Goal: Task Accomplishment & Management: Complete application form

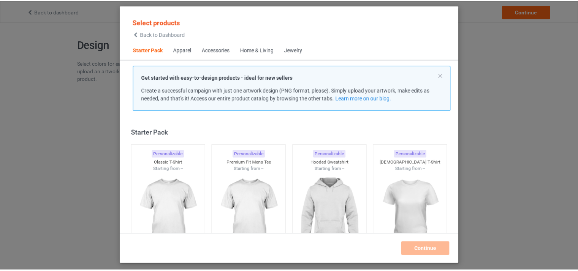
scroll to position [10, 0]
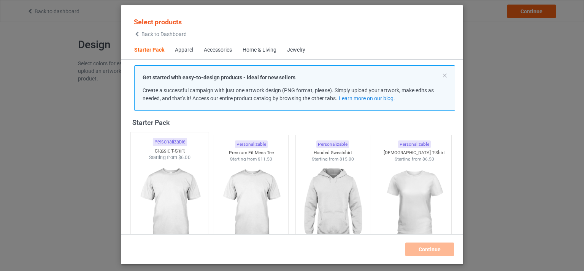
click at [165, 169] on img at bounding box center [169, 205] width 71 height 89
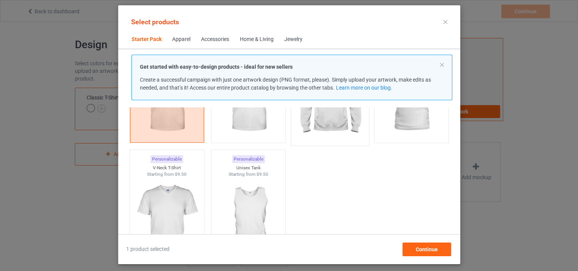
scroll to position [124, 0]
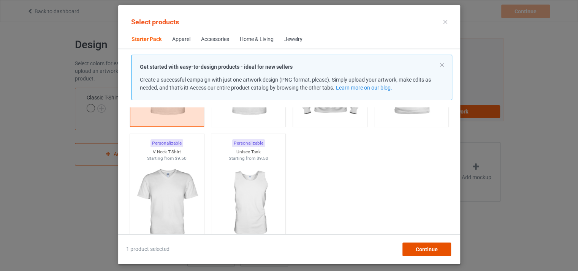
click at [426, 251] on span "Continue" at bounding box center [426, 250] width 22 height 6
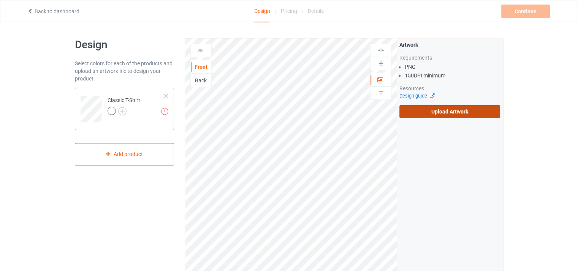
click at [441, 116] on label "Upload Artwork" at bounding box center [449, 111] width 101 height 13
click at [0, 0] on input "Upload Artwork" at bounding box center [0, 0] width 0 height 0
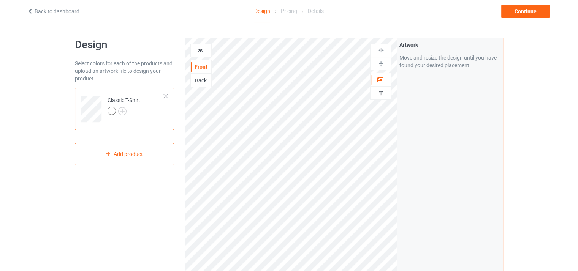
click at [423, 160] on div "Artwork Move and resize the design until you have found your desired placement" at bounding box center [450, 182] width 106 height 289
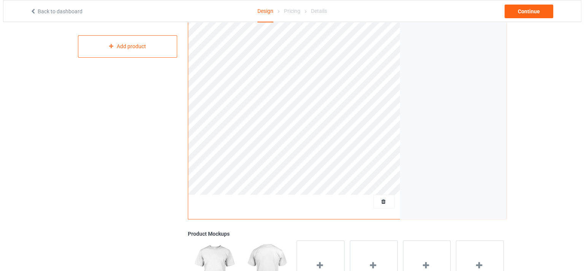
scroll to position [190, 0]
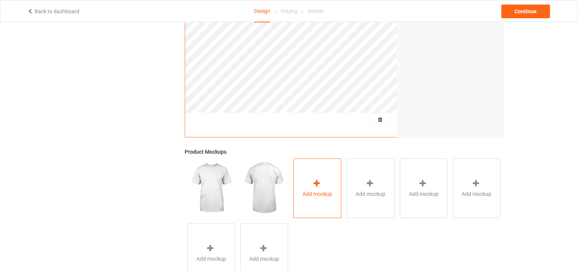
drag, startPoint x: 342, startPoint y: 191, endPoint x: 332, endPoint y: 191, distance: 9.5
click at [342, 191] on div "Add mockup" at bounding box center [317, 188] width 53 height 65
click at [322, 191] on span "Add mockup" at bounding box center [318, 194] width 30 height 8
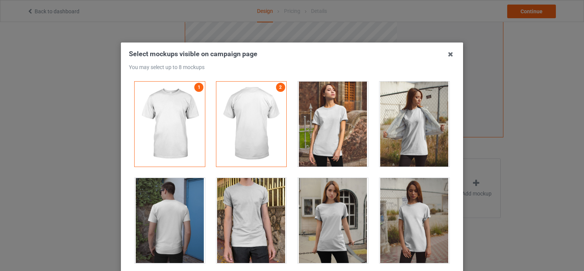
click at [323, 200] on div at bounding box center [333, 220] width 70 height 85
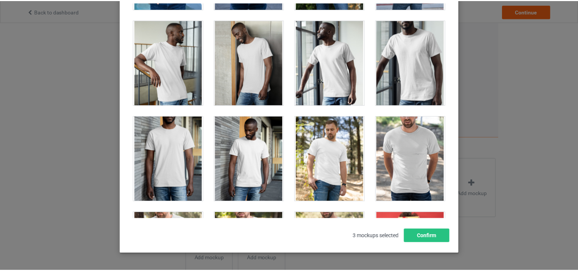
scroll to position [99, 0]
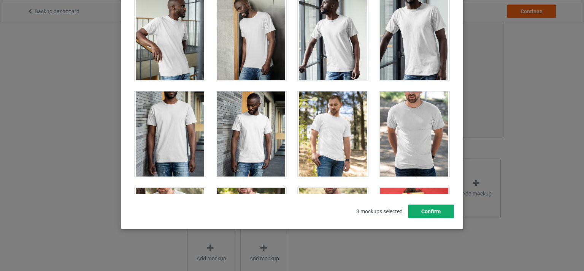
click at [432, 211] on button "Confirm" at bounding box center [431, 212] width 46 height 14
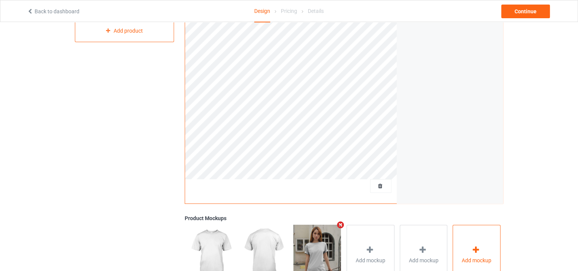
scroll to position [76, 0]
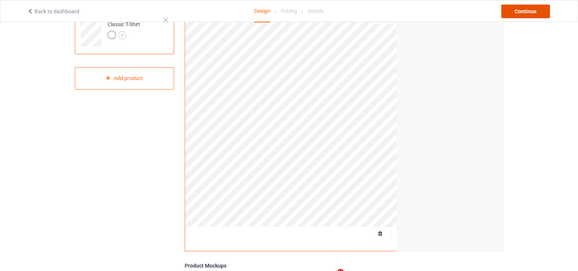
click at [537, 11] on div "Continue" at bounding box center [525, 12] width 49 height 14
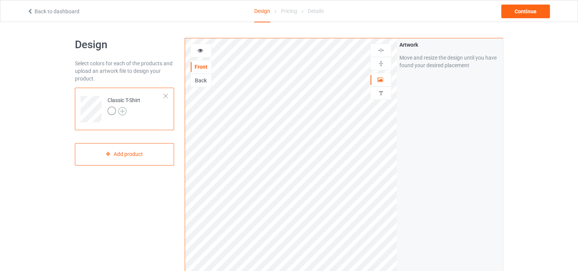
click at [119, 112] on img at bounding box center [122, 111] width 8 height 8
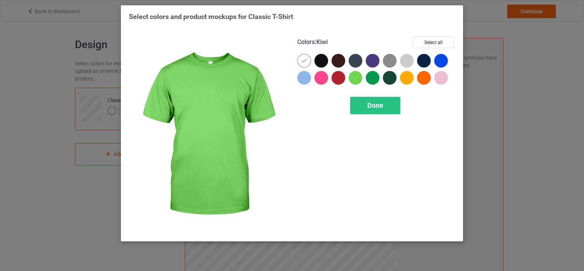
click at [351, 77] on div at bounding box center [356, 78] width 14 height 14
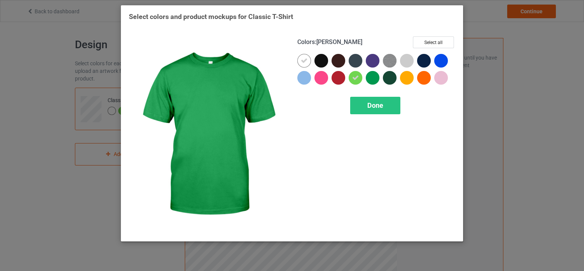
click at [379, 80] on div at bounding box center [374, 79] width 17 height 17
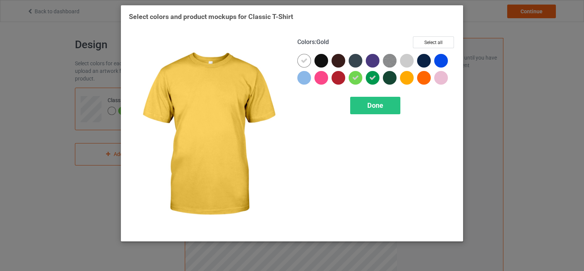
click at [414, 79] on div at bounding box center [408, 79] width 17 height 17
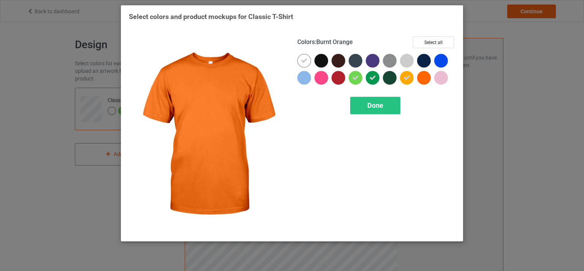
click at [423, 79] on div at bounding box center [424, 78] width 14 height 14
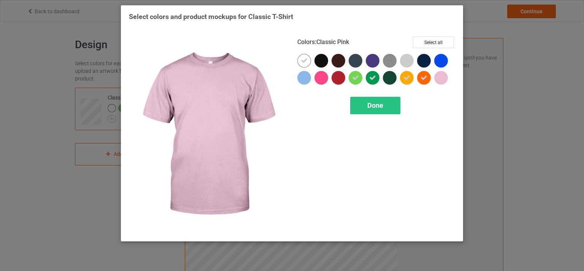
click at [446, 81] on div at bounding box center [441, 78] width 14 height 14
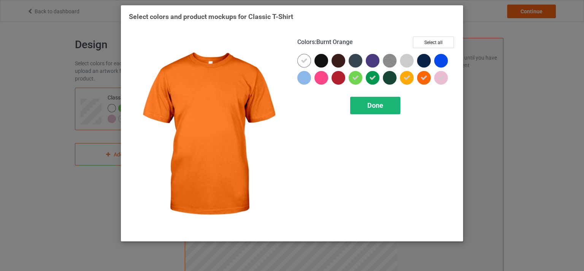
click at [385, 101] on div "Done" at bounding box center [375, 105] width 50 height 17
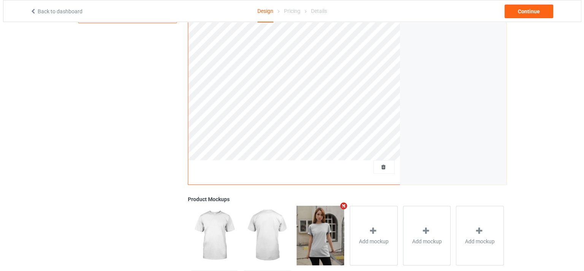
scroll to position [220, 0]
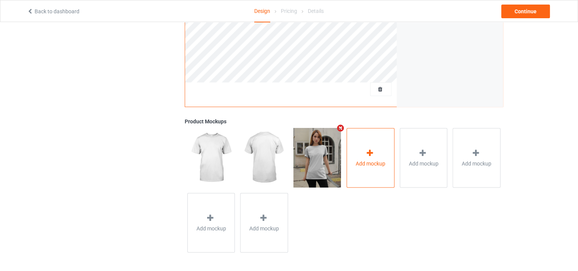
click at [366, 158] on div at bounding box center [370, 154] width 11 height 11
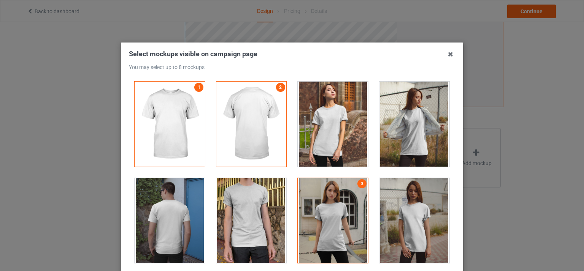
click at [384, 128] on div at bounding box center [414, 124] width 70 height 85
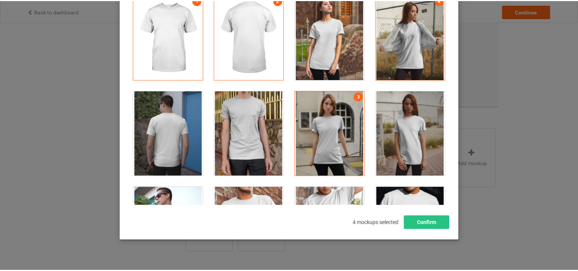
scroll to position [99, 0]
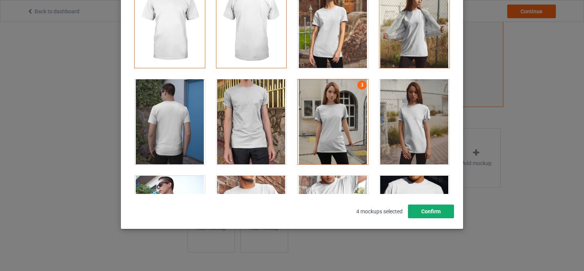
click at [423, 213] on button "Confirm" at bounding box center [431, 212] width 46 height 14
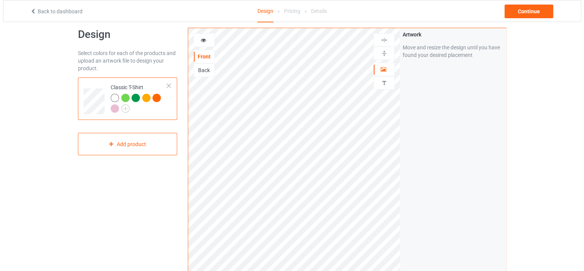
scroll to position [0, 0]
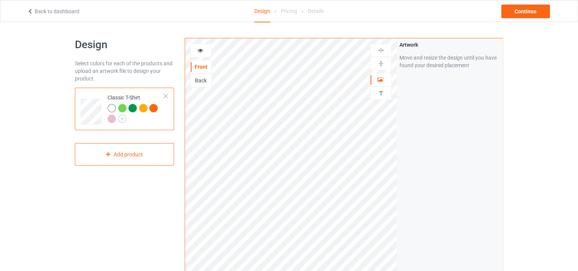
click at [386, 48] on div at bounding box center [381, 50] width 21 height 7
click at [383, 53] on img at bounding box center [380, 50] width 7 height 7
click at [385, 65] on div at bounding box center [381, 63] width 21 height 7
click at [123, 153] on div "Add product" at bounding box center [124, 154] width 99 height 22
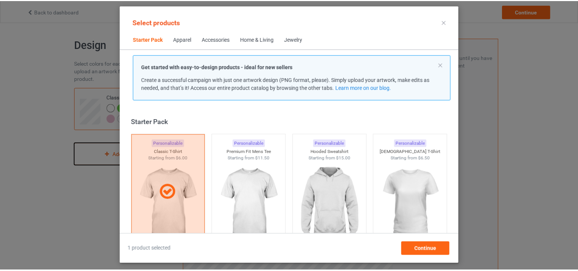
scroll to position [10, 0]
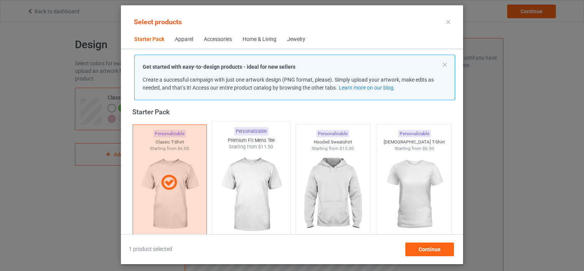
click at [236, 170] on img at bounding box center [250, 194] width 71 height 89
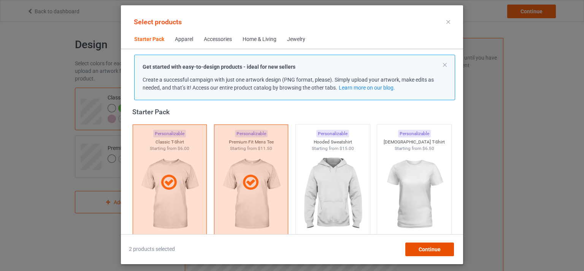
click at [423, 250] on span "Continue" at bounding box center [429, 250] width 22 height 6
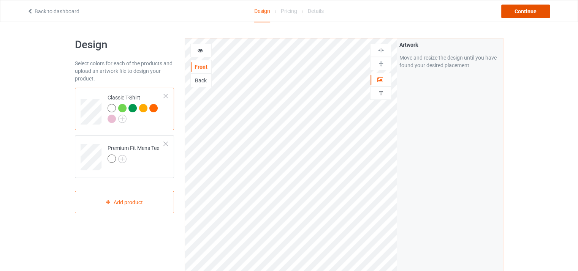
click at [513, 12] on div "Continue" at bounding box center [525, 12] width 49 height 14
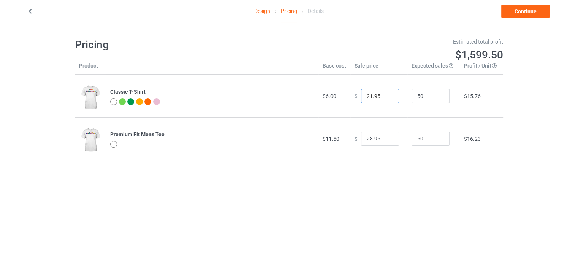
click at [387, 97] on input "21.95" at bounding box center [380, 96] width 38 height 14
click at [387, 97] on input "20.95" at bounding box center [380, 96] width 38 height 14
click at [387, 97] on input "19.95" at bounding box center [380, 96] width 38 height 14
click at [387, 97] on input "18.95" at bounding box center [380, 96] width 38 height 14
click at [387, 97] on input "17.95" at bounding box center [380, 96] width 38 height 14
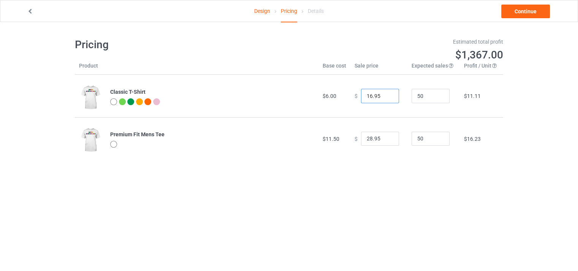
click at [387, 97] on input "16.95" at bounding box center [380, 96] width 38 height 14
click at [387, 97] on input "15.95" at bounding box center [380, 96] width 38 height 14
click at [388, 93] on input "16.95" at bounding box center [380, 96] width 38 height 14
click at [387, 93] on input "17.95" at bounding box center [380, 96] width 38 height 14
click at [387, 97] on input "16.95" at bounding box center [380, 96] width 38 height 14
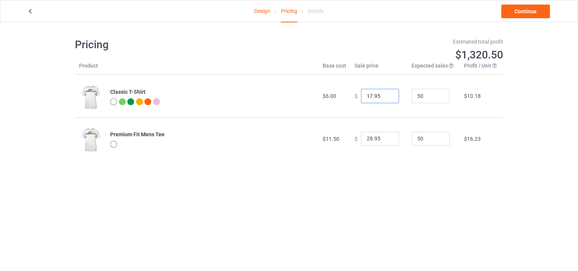
click at [387, 94] on input "17.95" at bounding box center [380, 96] width 38 height 14
click at [387, 94] on input "18.95" at bounding box center [380, 96] width 38 height 14
click at [387, 94] on input "19.95" at bounding box center [380, 96] width 38 height 14
click at [387, 94] on input "20.95" at bounding box center [380, 96] width 38 height 14
click at [387, 94] on input "21.95" at bounding box center [380, 96] width 38 height 14
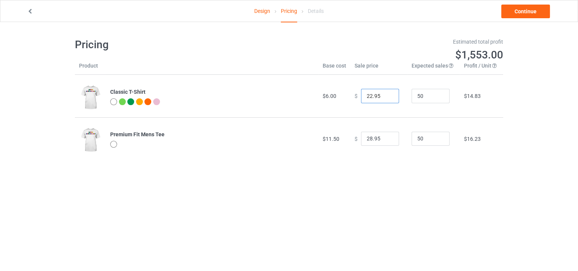
type input "22.95"
click at [387, 93] on input "22.95" at bounding box center [380, 96] width 38 height 14
